Goal: Navigation & Orientation: Find specific page/section

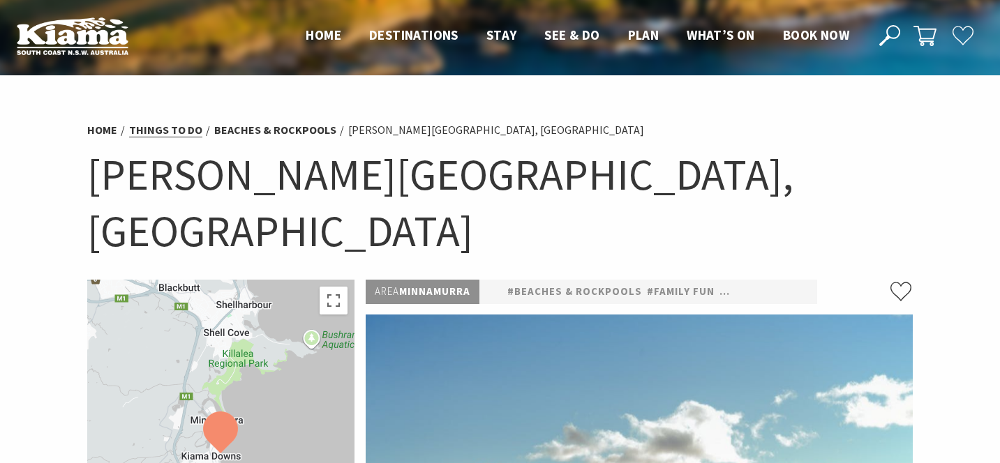
click at [163, 124] on link "Things To Do" at bounding box center [165, 130] width 73 height 15
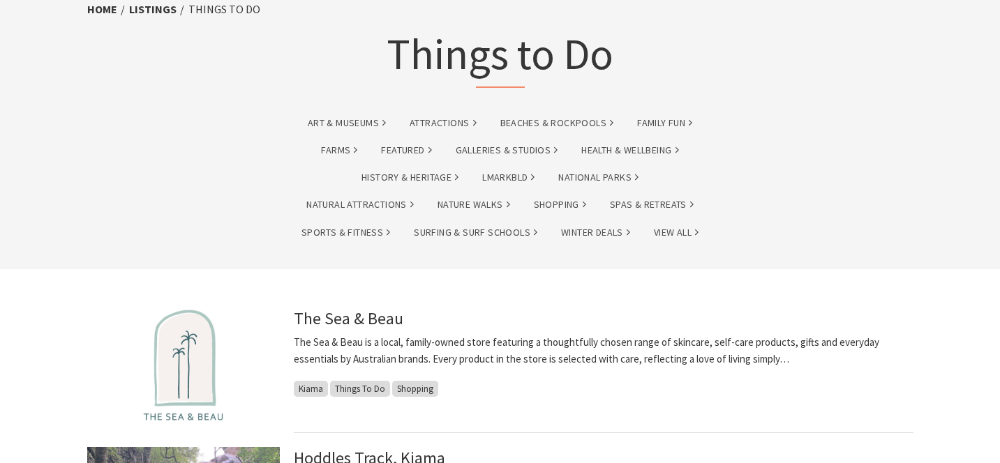
scroll to position [80, 0]
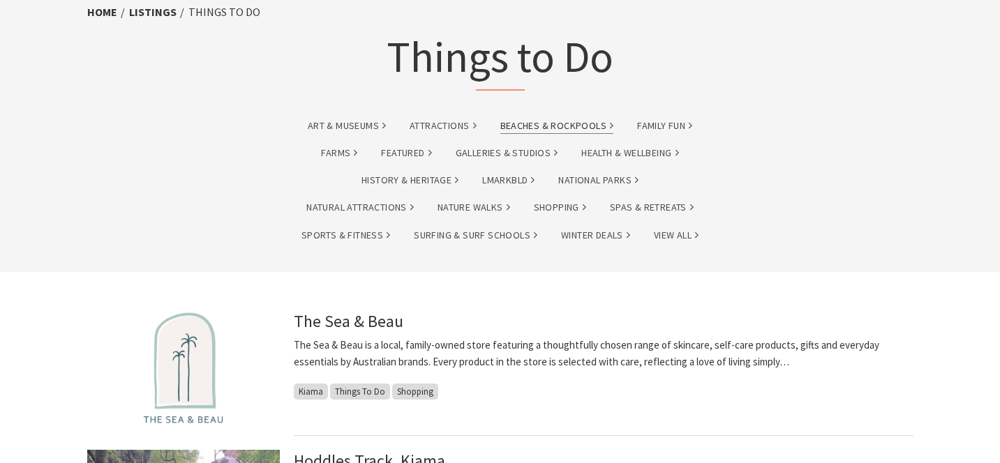
click at [587, 129] on link "Beaches & Rockpools" at bounding box center [557, 126] width 114 height 16
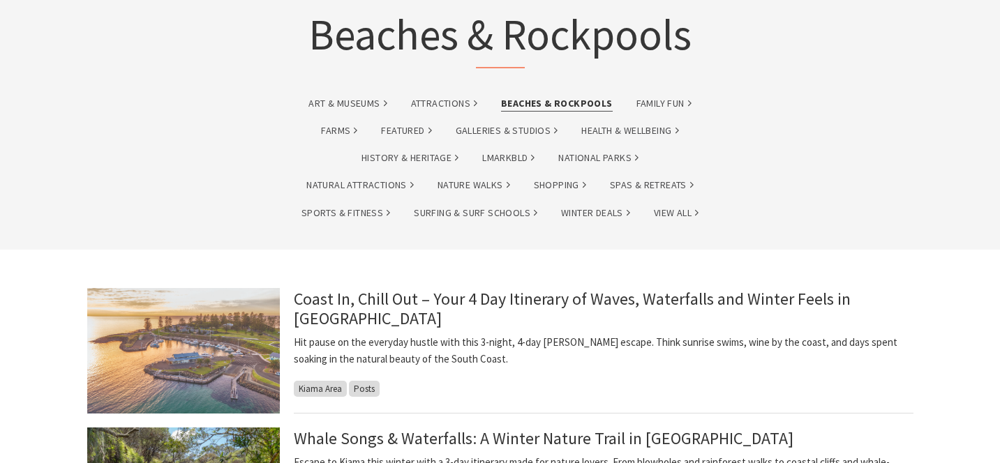
scroll to position [132, 0]
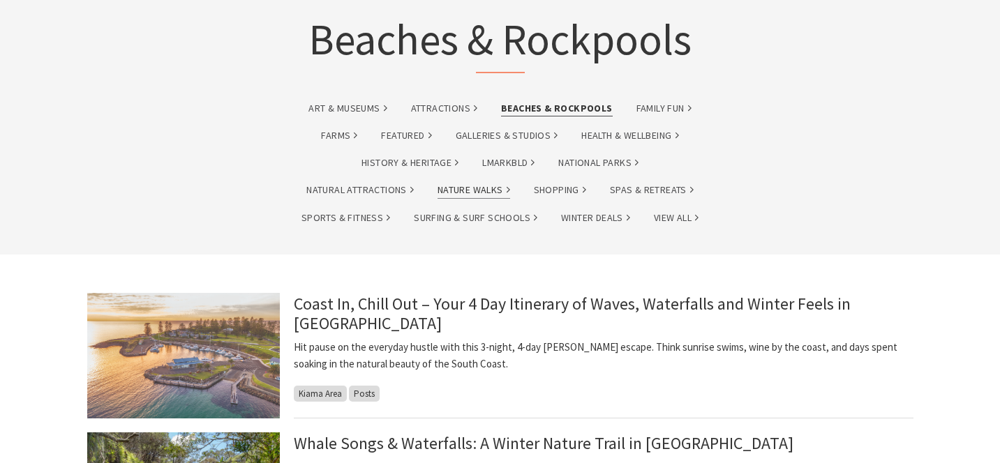
click at [483, 188] on link "Nature Walks" at bounding box center [474, 190] width 73 height 16
